Goal: Task Accomplishment & Management: Use online tool/utility

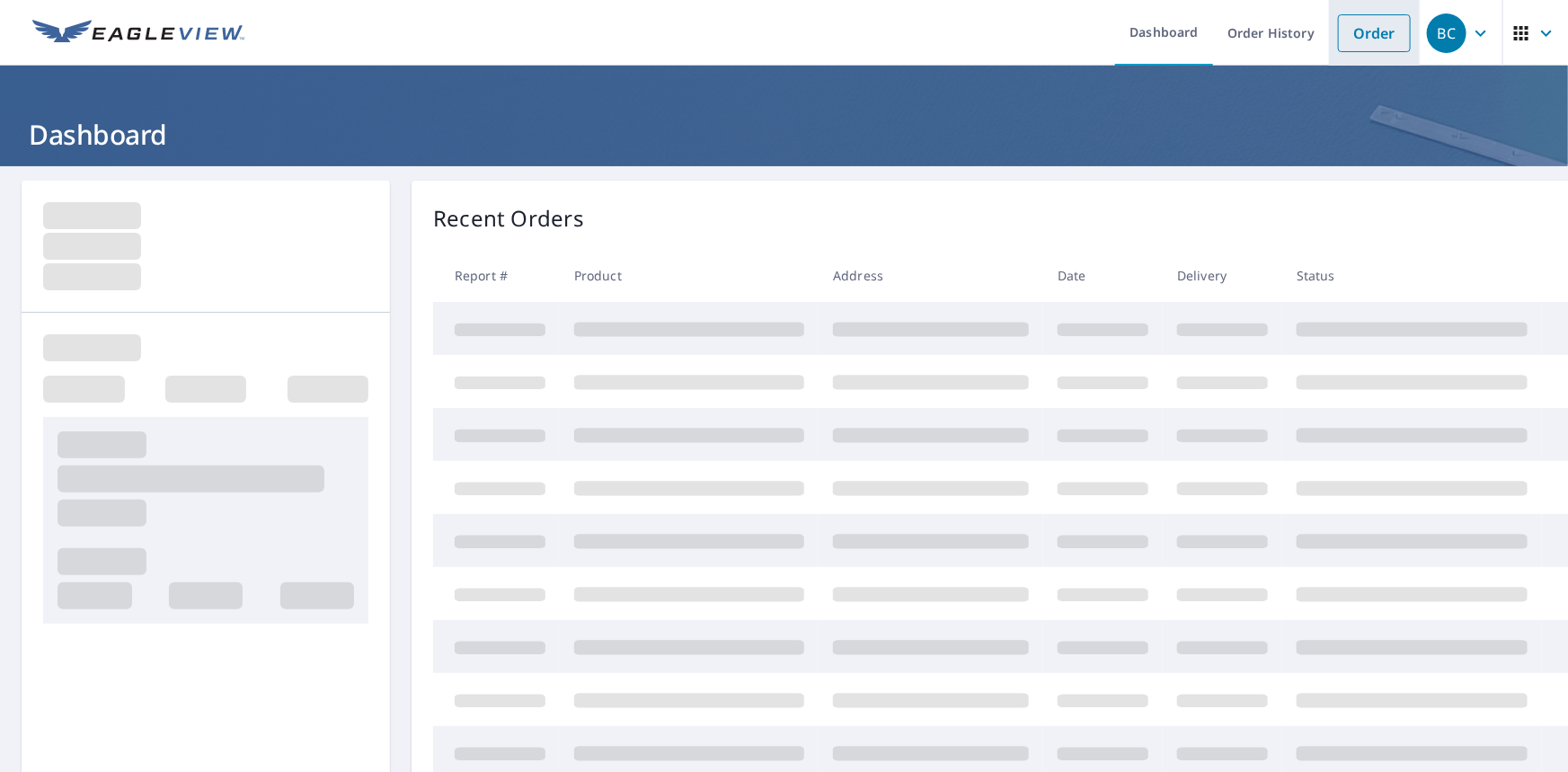
drag, startPoint x: 1348, startPoint y: 24, endPoint x: 1336, endPoint y: 30, distance: 13.4
click at [1348, 24] on link "Order" at bounding box center [1374, 33] width 73 height 38
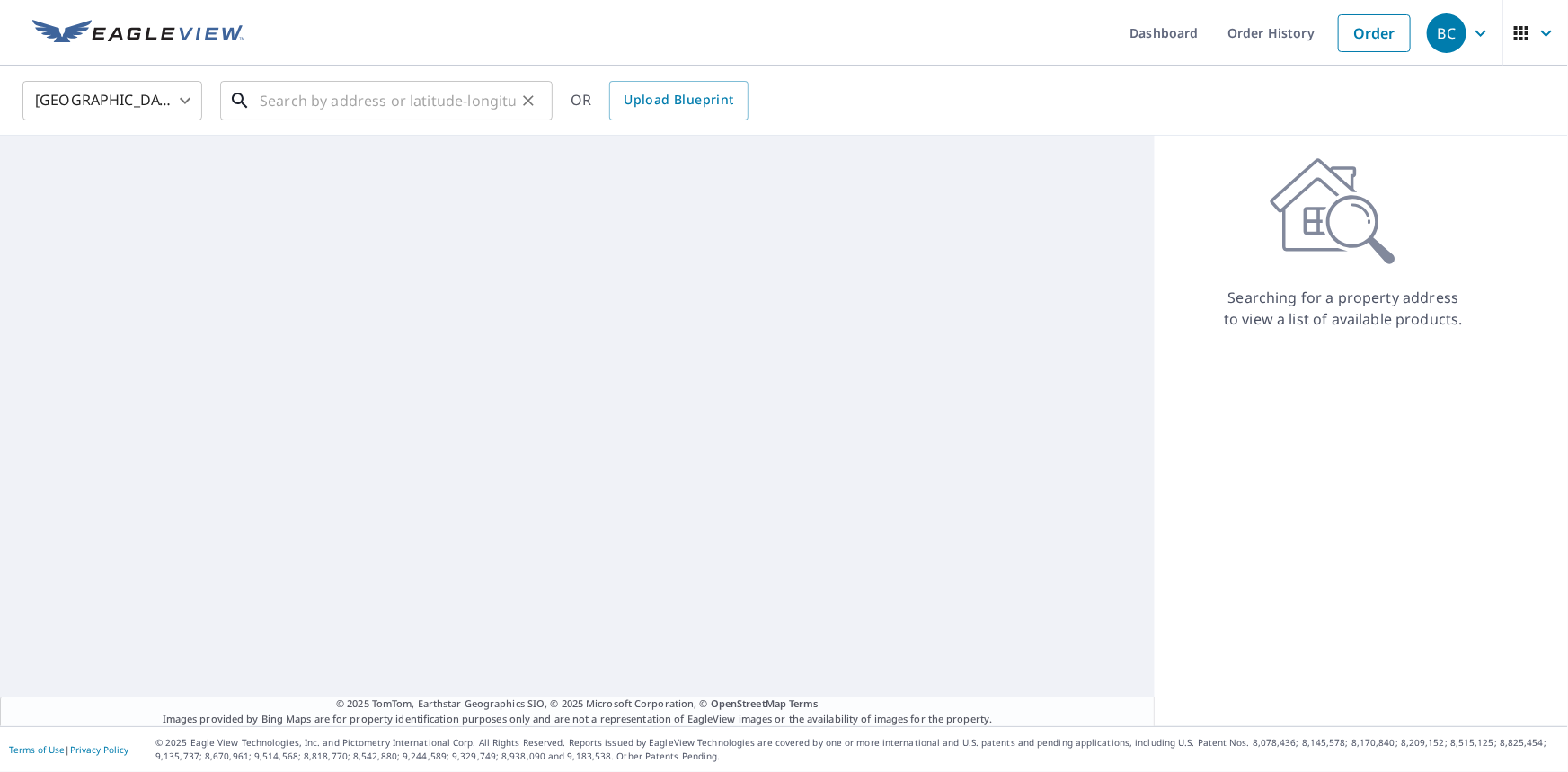
click at [433, 105] on input "text" at bounding box center [388, 100] width 256 height 51
paste input "[STREET_ADDRESS]"
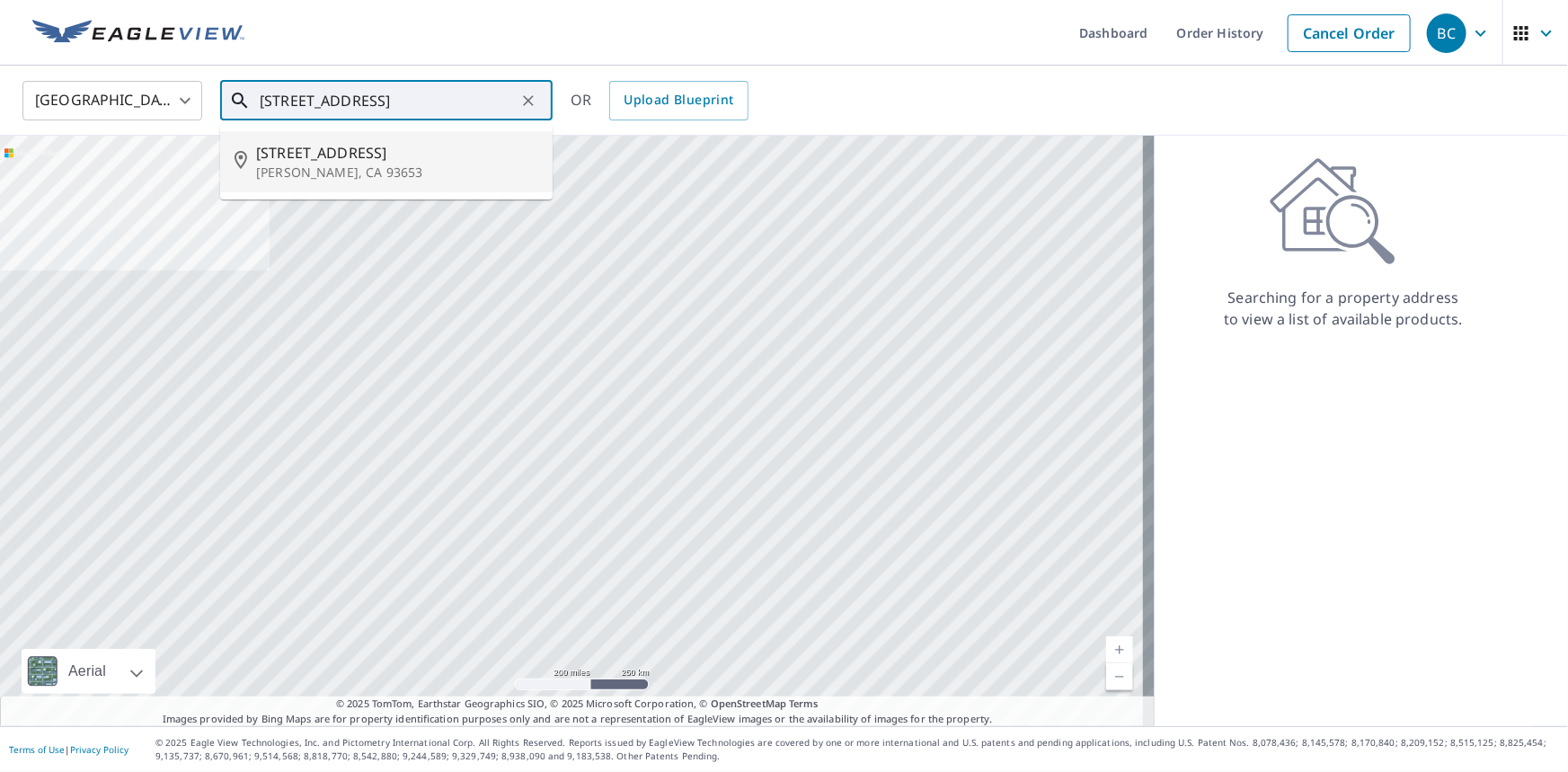
click at [338, 153] on span "[STREET_ADDRESS]" at bounding box center [397, 152] width 282 height 21
type input "40838 Road 800 Raymond, CA 93653"
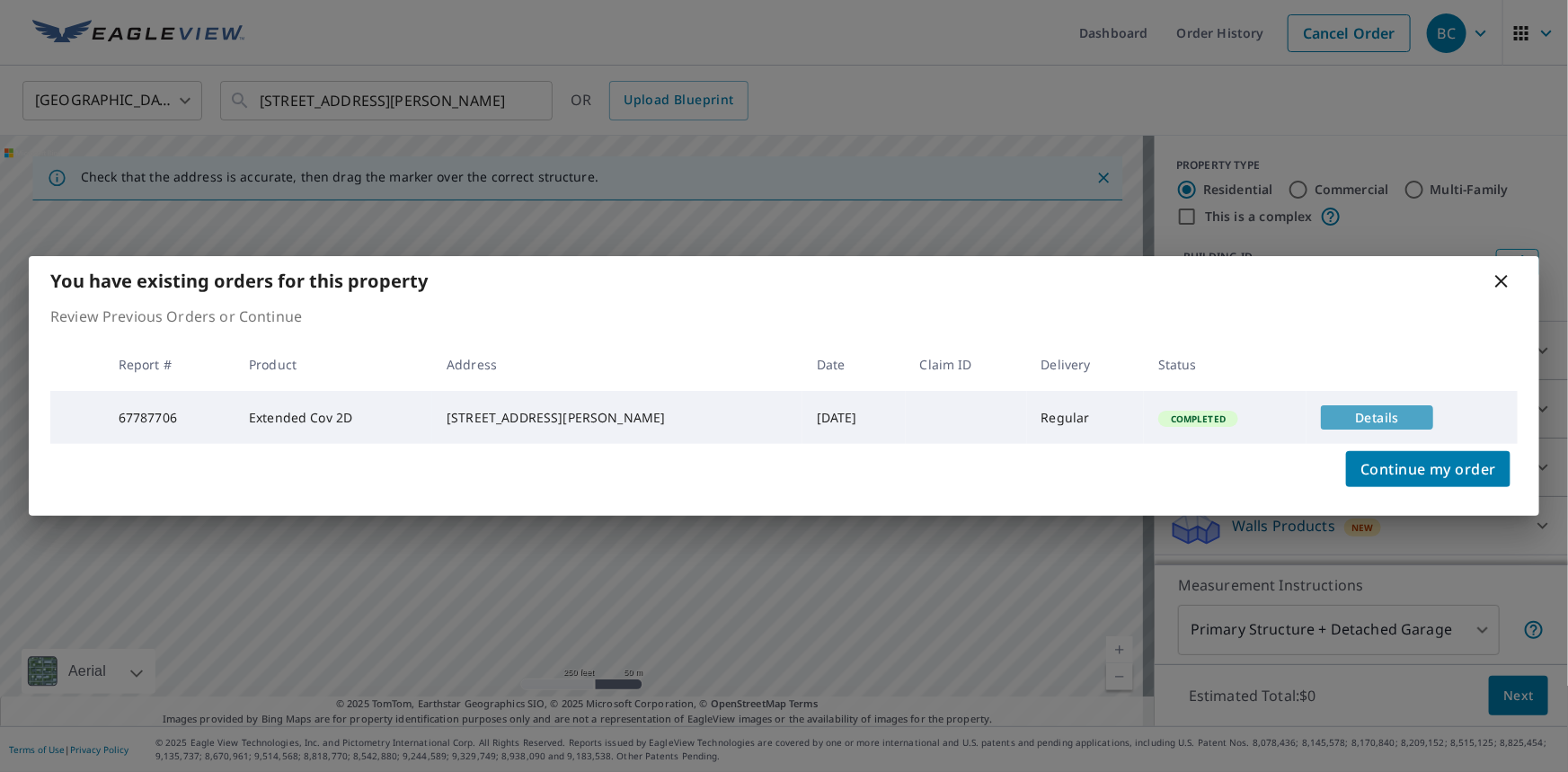
click at [1332, 413] on span "Details" at bounding box center [1377, 417] width 91 height 17
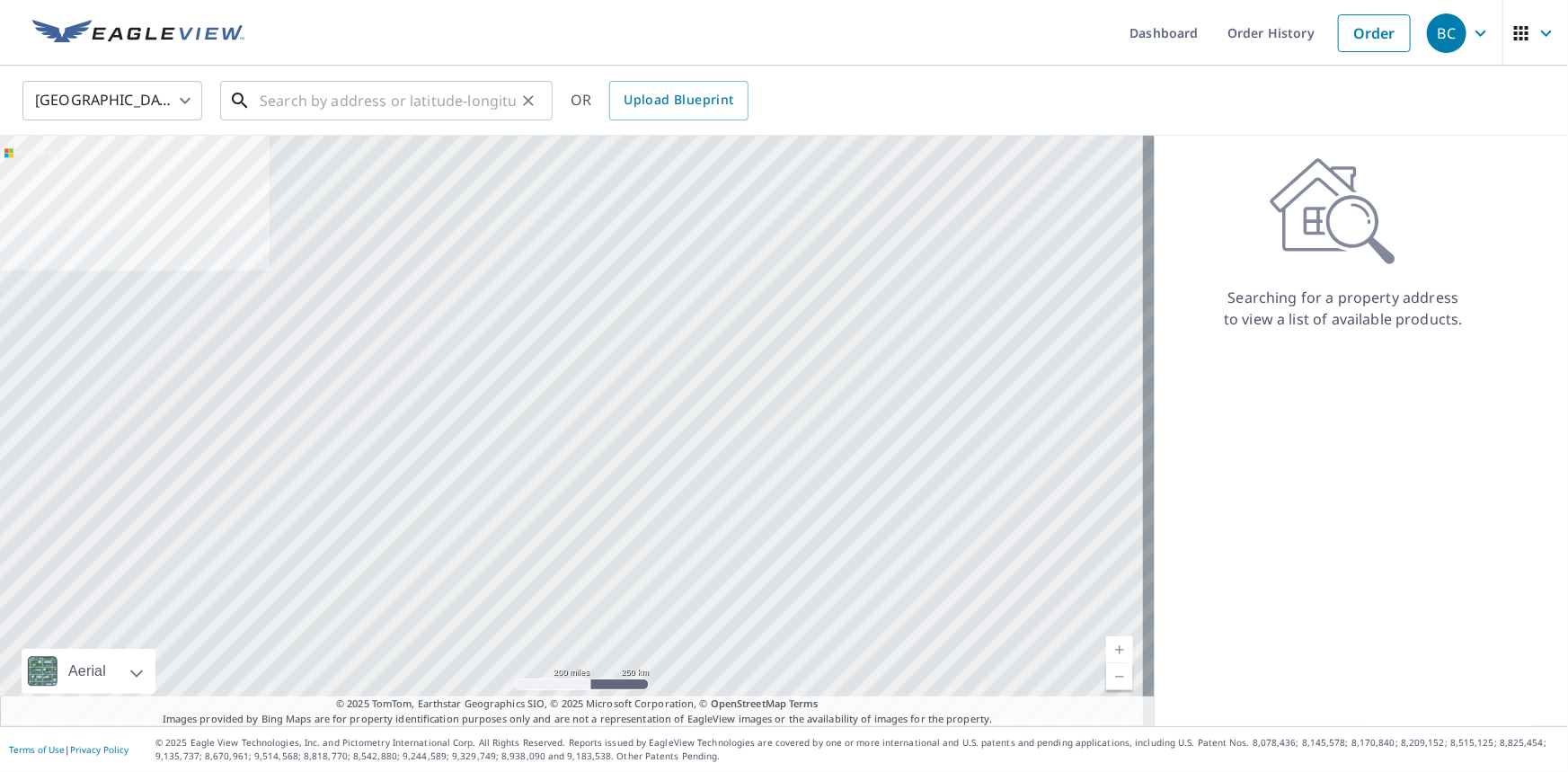
click at [396, 101] on input "text" at bounding box center [388, 100] width 256 height 51
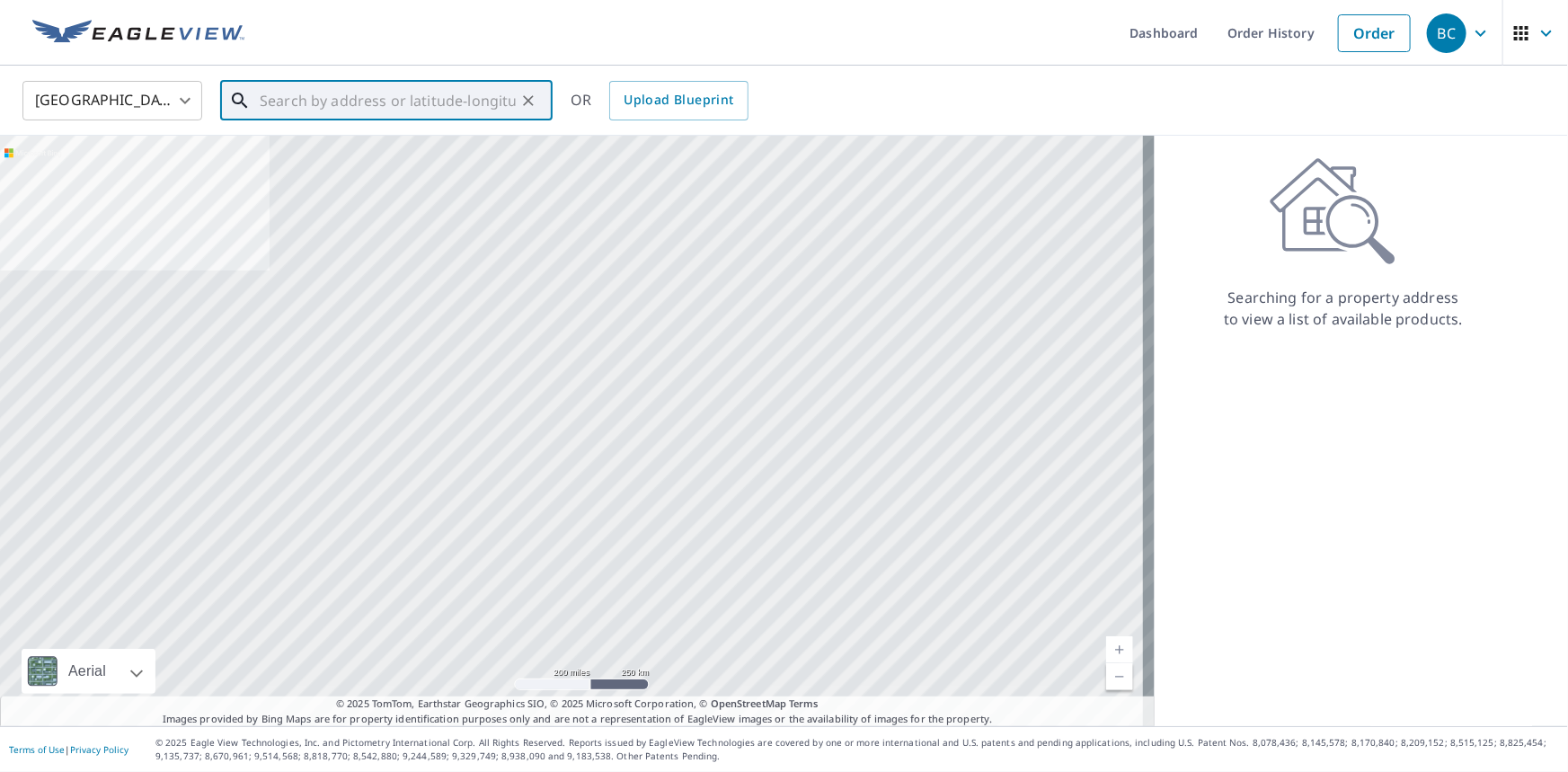
paste input "40838 Rd 800"
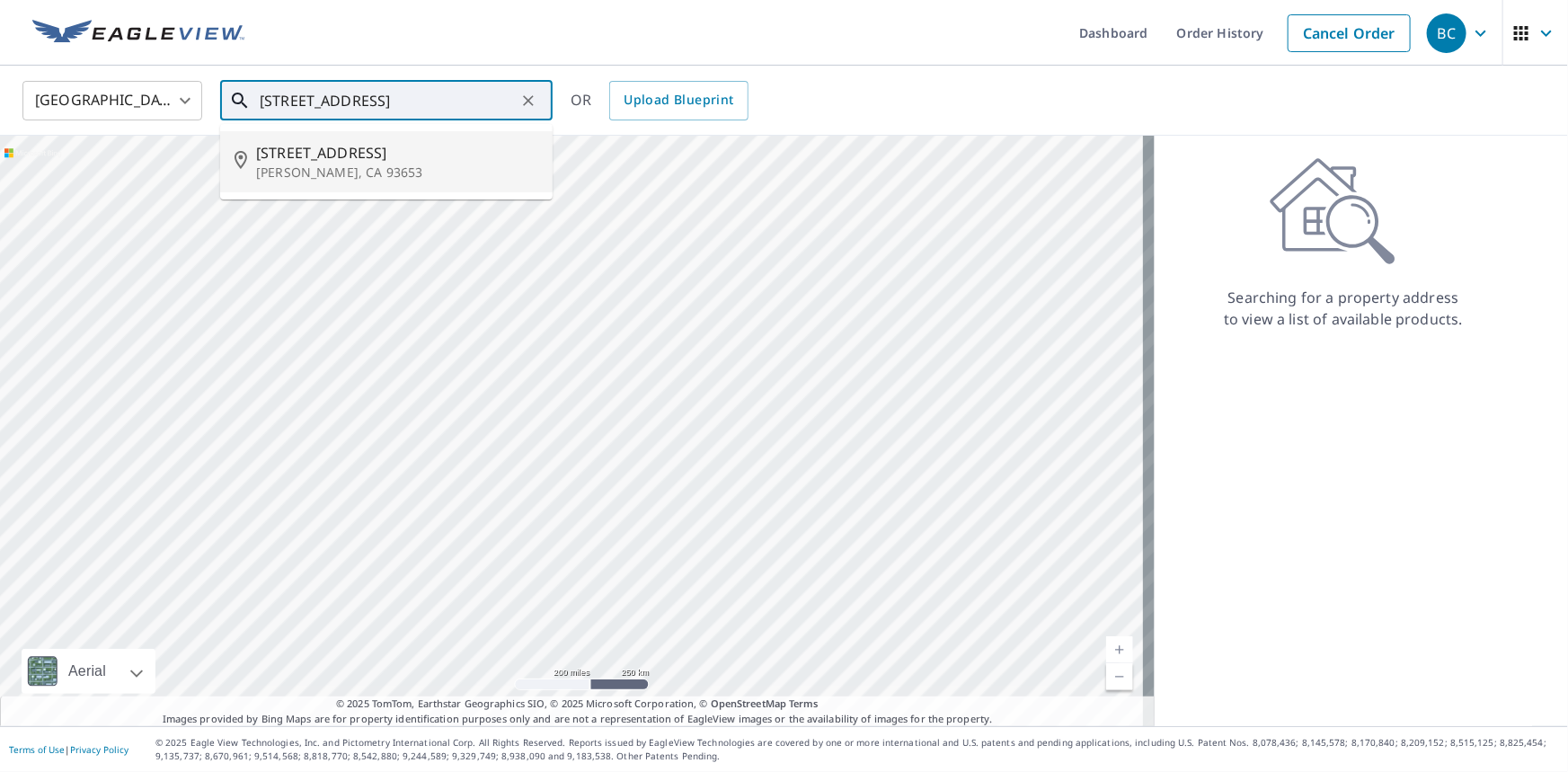
click at [359, 157] on span "[STREET_ADDRESS]" at bounding box center [397, 152] width 282 height 21
type input "40838 Road 800 Raymond, CA 93653"
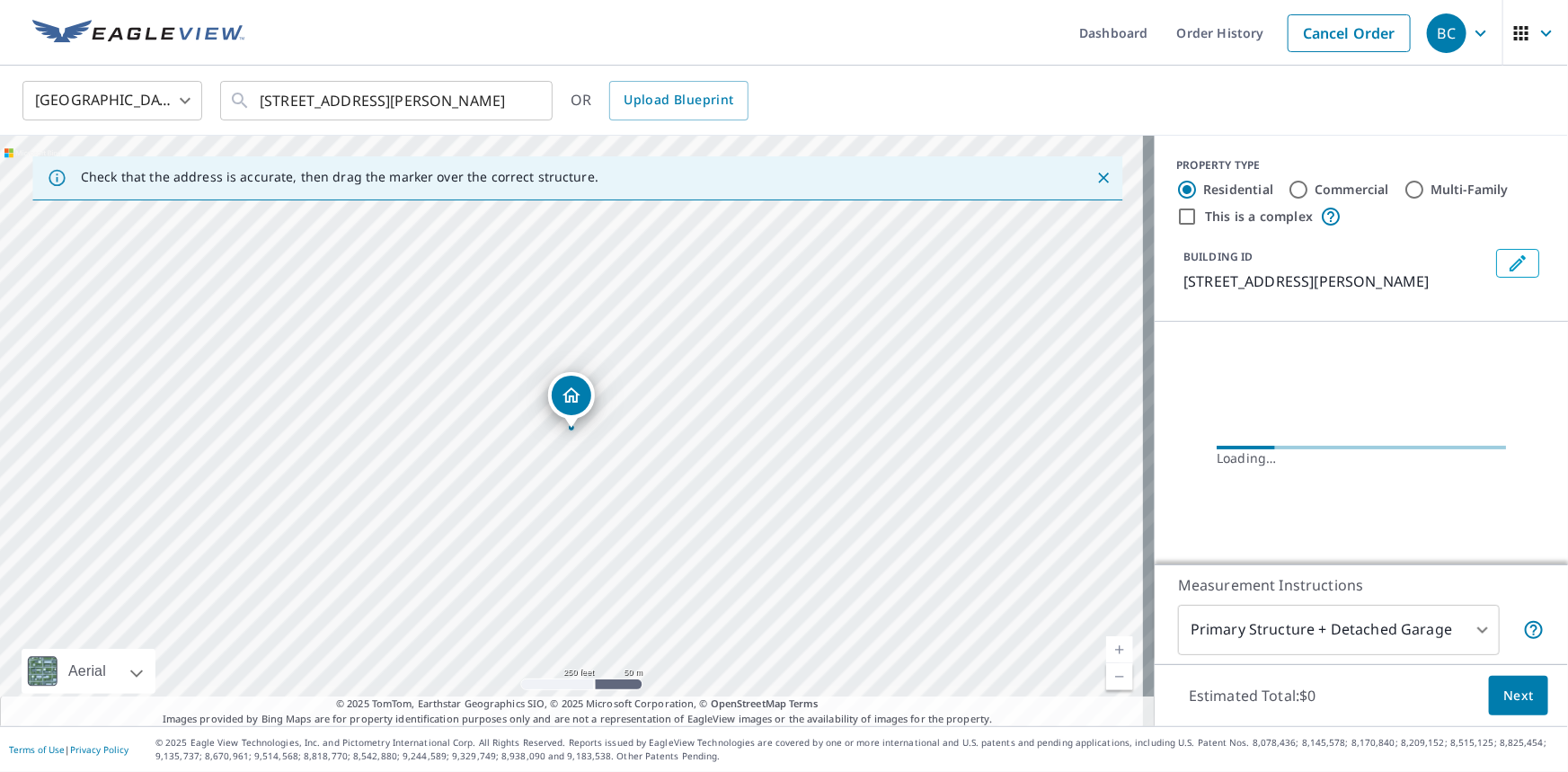
click at [581, 394] on icon "Dropped pin, building 1, Residential property, 40838 Road 800 Raymond, CA 93653" at bounding box center [571, 394] width 21 height 21
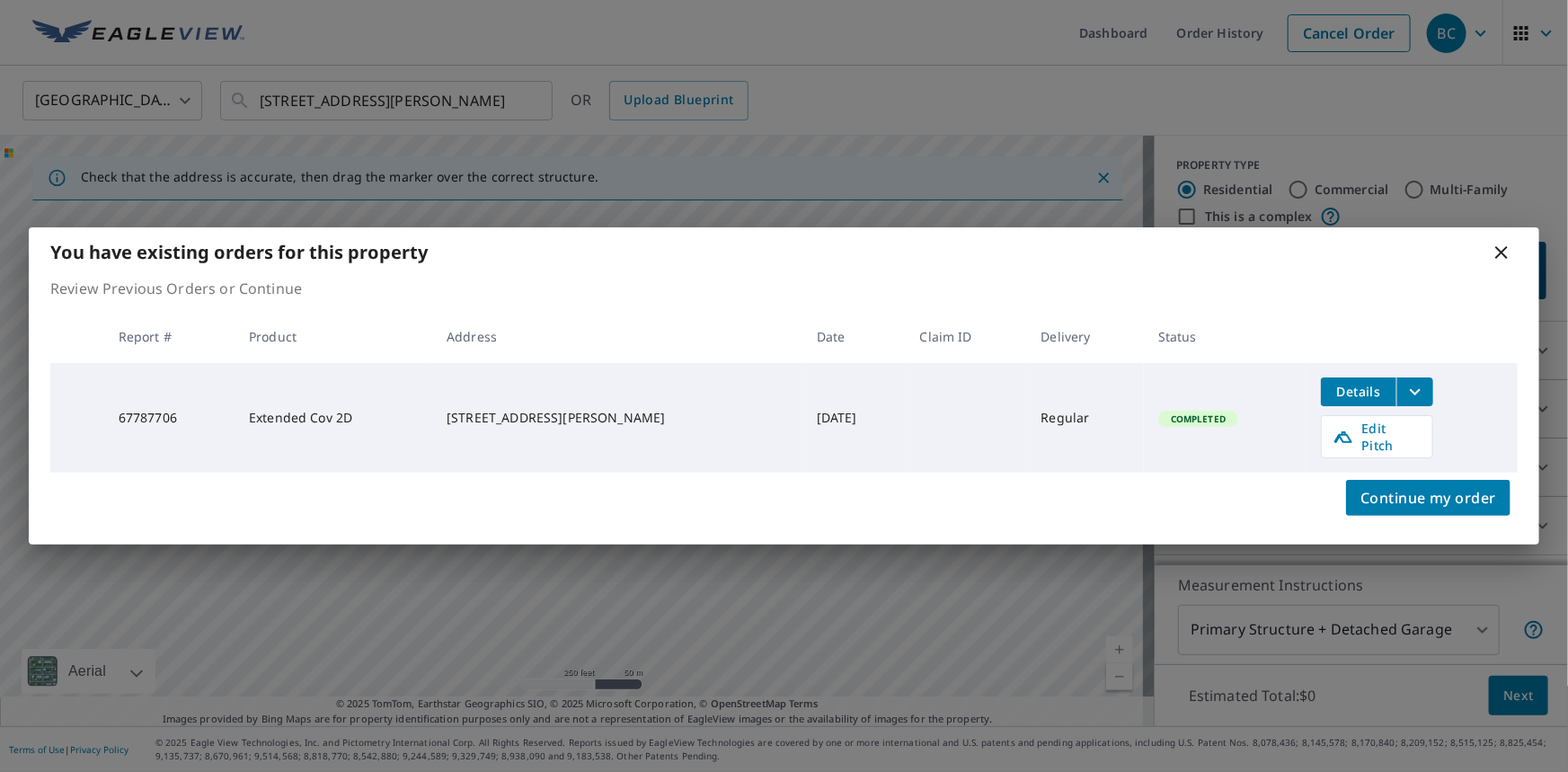
click at [1404, 401] on icon "filesDropdownBtn-67787706" at bounding box center [1415, 391] width 21 height 21
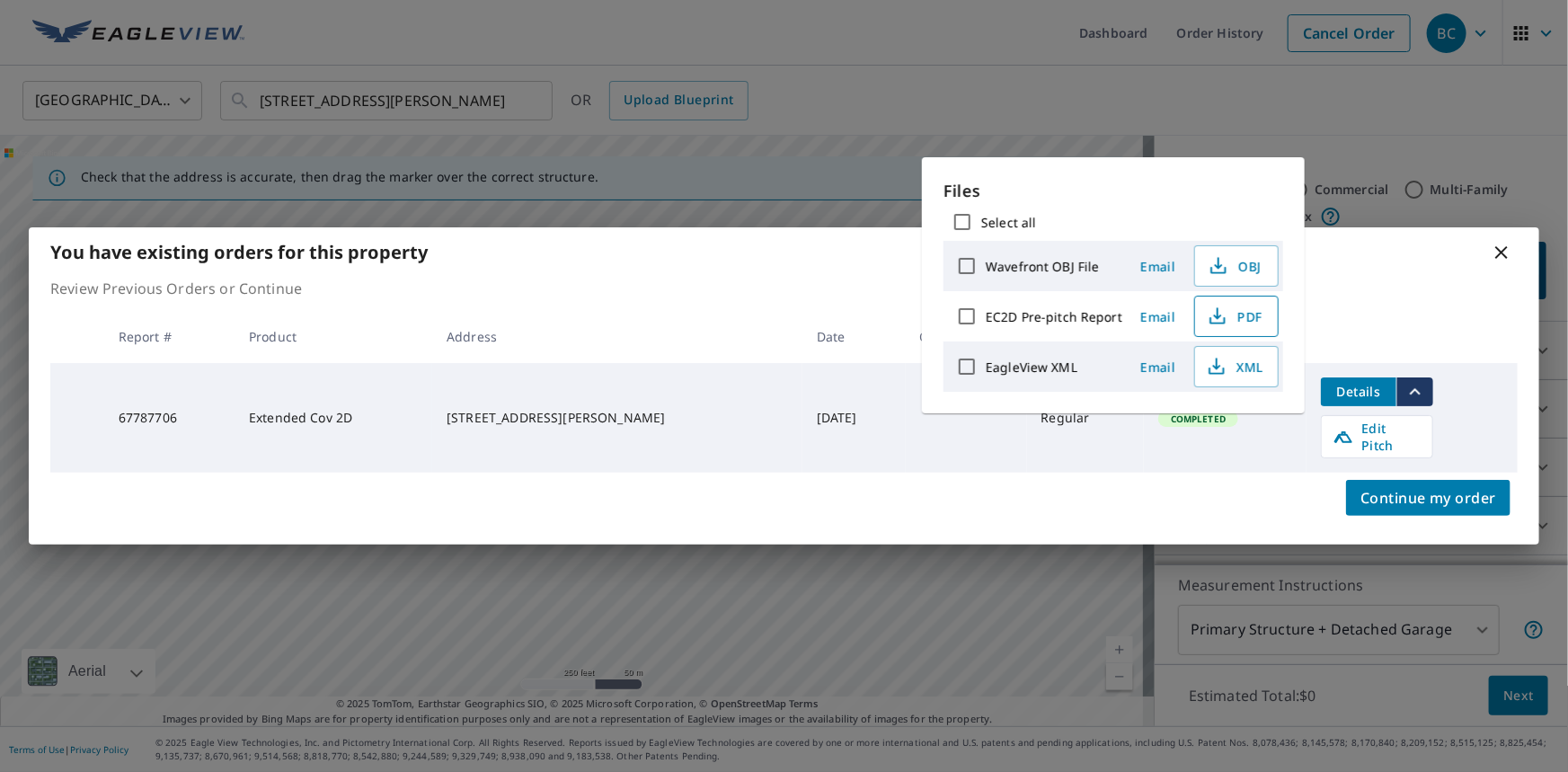
click at [1258, 311] on span "PDF" at bounding box center [1234, 315] width 58 height 21
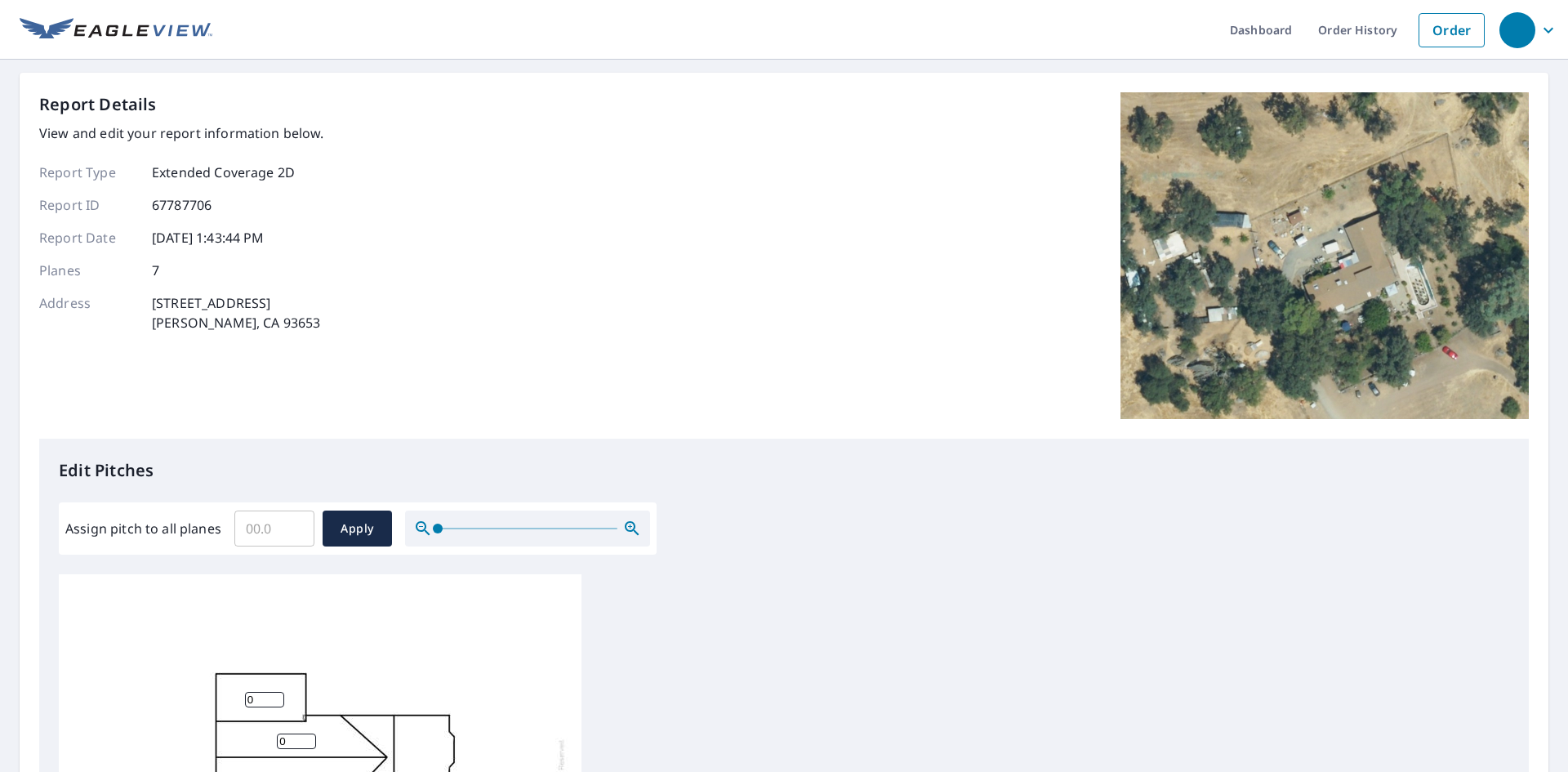
click at [262, 527] on input "Assign pitch to all planes" at bounding box center [275, 528] width 80 height 46
type input "3"
click at [337, 527] on span "Apply" at bounding box center [358, 529] width 43 height 20
type input "3"
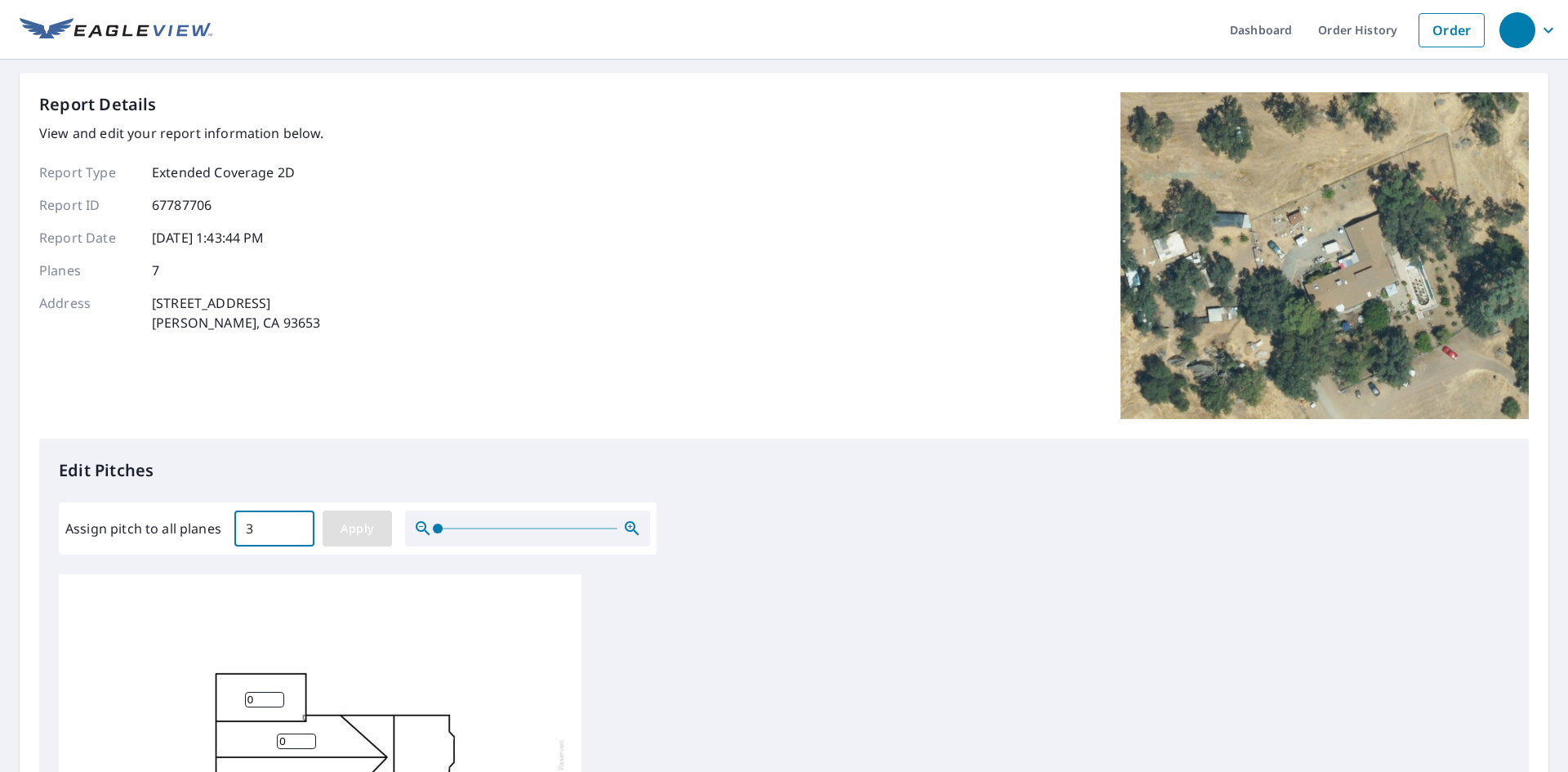
type input "3"
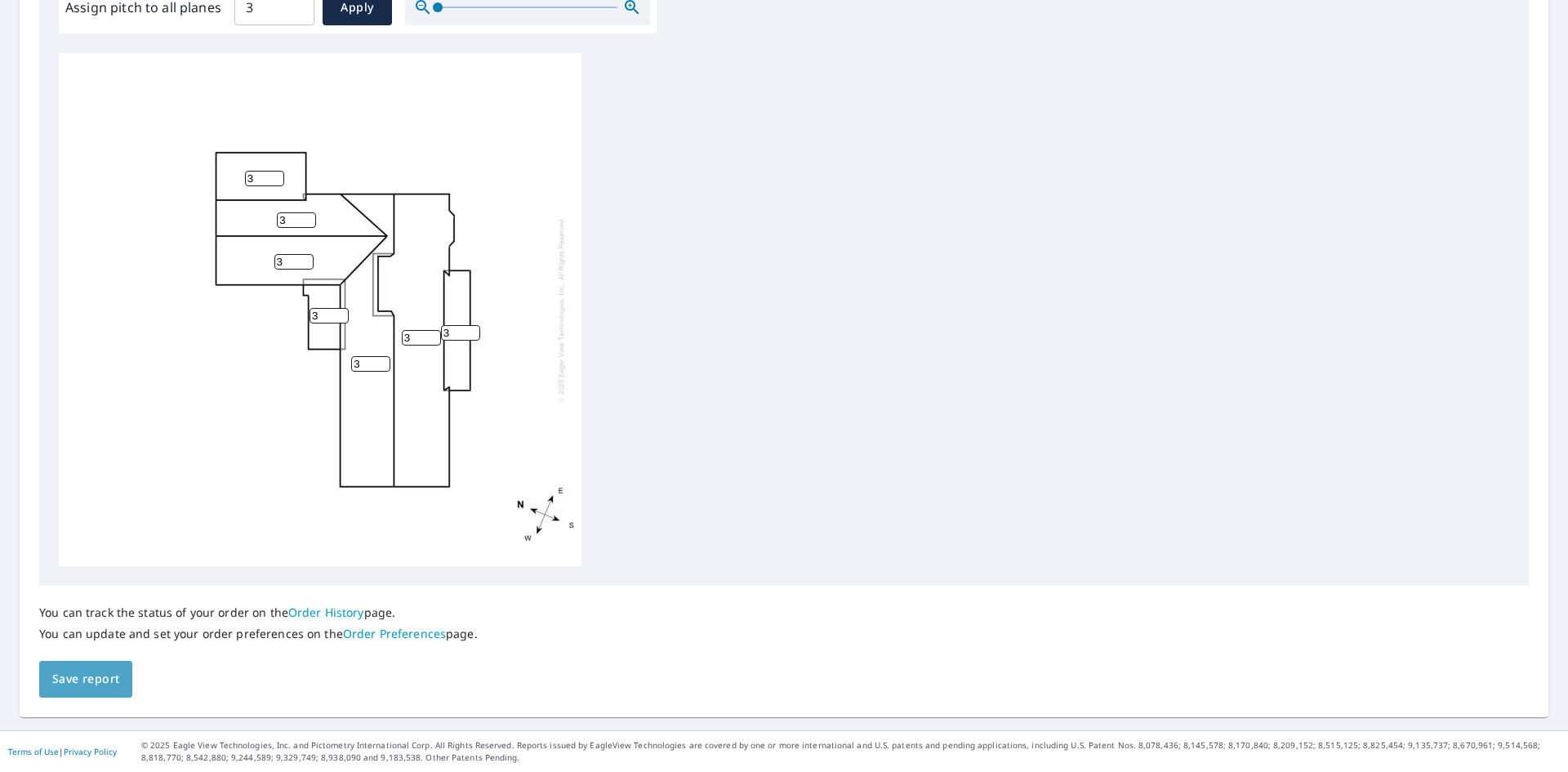
click at [91, 673] on span "Save report" at bounding box center [86, 679] width 67 height 20
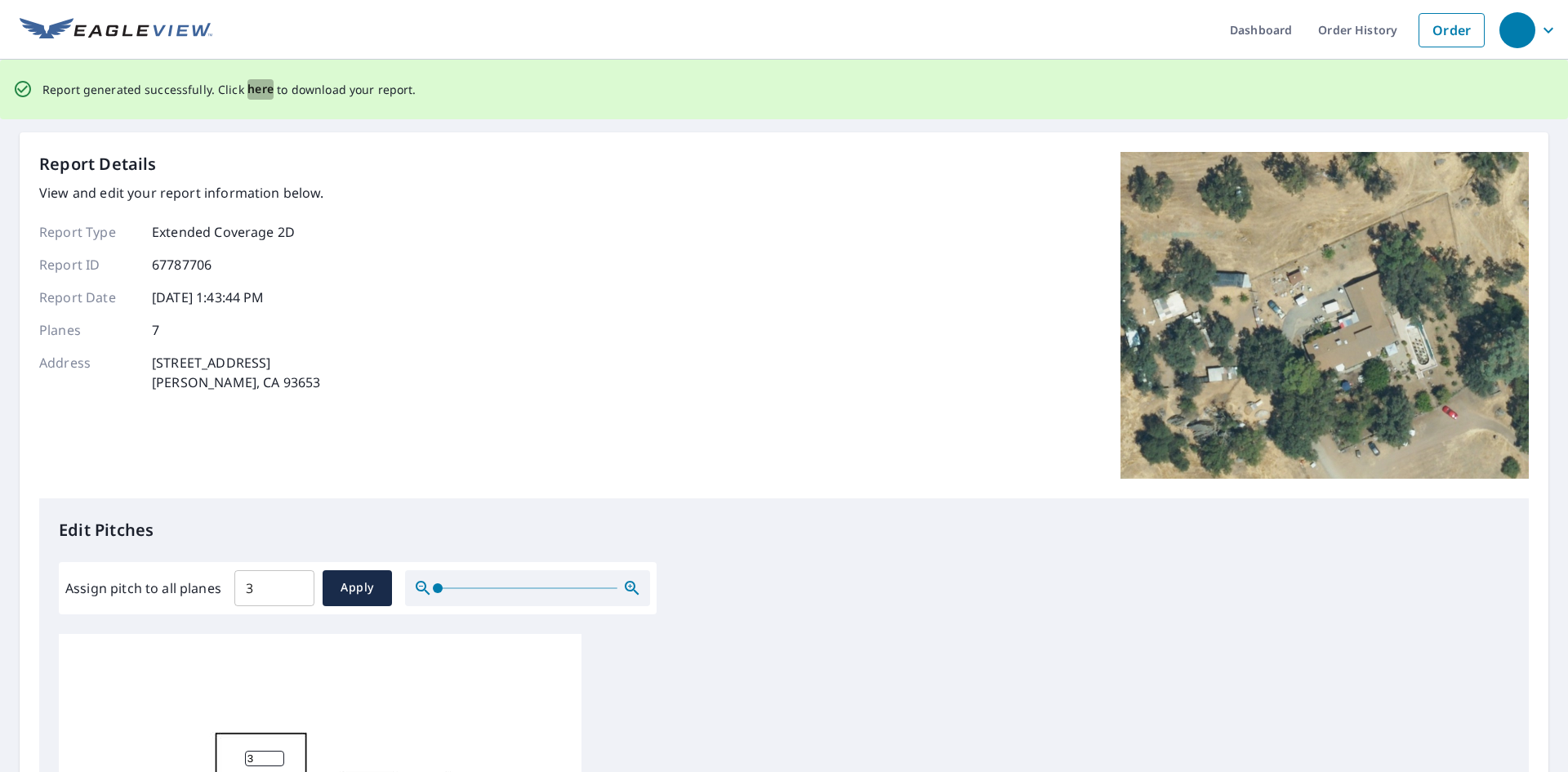
click at [257, 89] on span "here" at bounding box center [261, 89] width 27 height 20
